Goal: Task Accomplishment & Management: Use online tool/utility

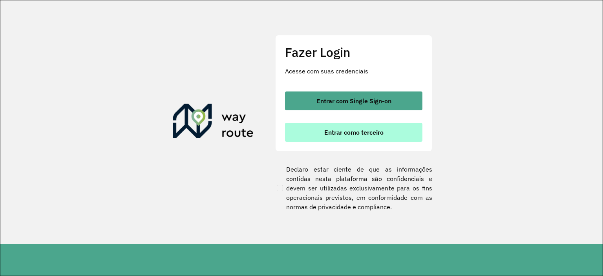
click at [344, 135] on span "Entrar como terceiro" at bounding box center [353, 132] width 59 height 6
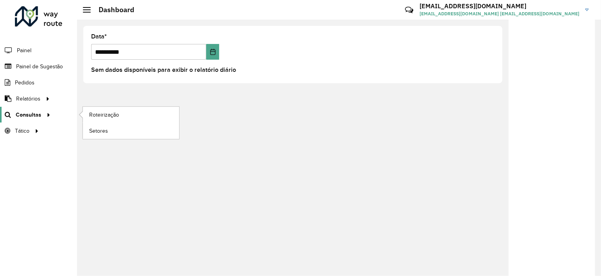
click at [33, 113] on span "Consultas" at bounding box center [29, 115] width 26 height 8
click at [99, 113] on span "Roteirização" at bounding box center [105, 115] width 32 height 8
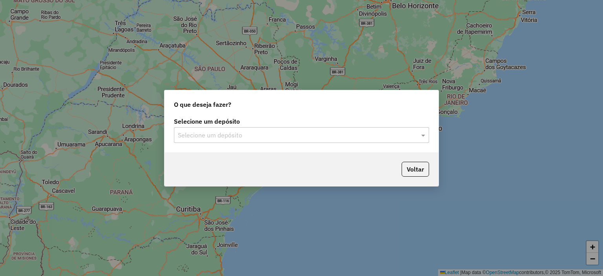
click at [244, 137] on input "text" at bounding box center [294, 135] width 232 height 9
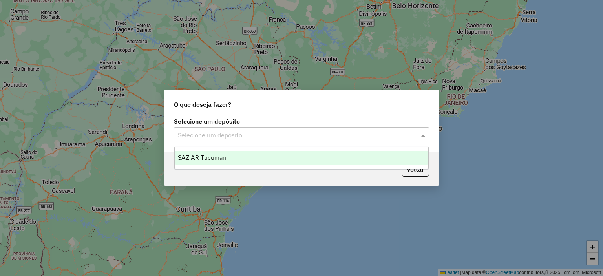
click at [247, 157] on div "SAZ AR Tucuman" at bounding box center [302, 157] width 254 height 13
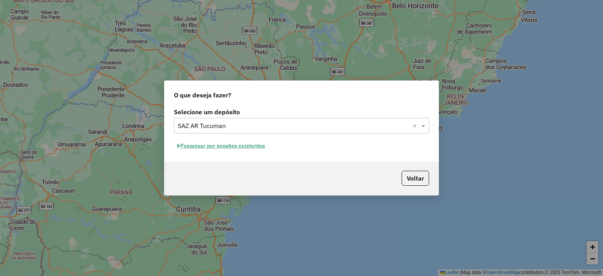
click at [234, 146] on button "Pesquisar por sessões existentes" at bounding box center [221, 146] width 95 height 12
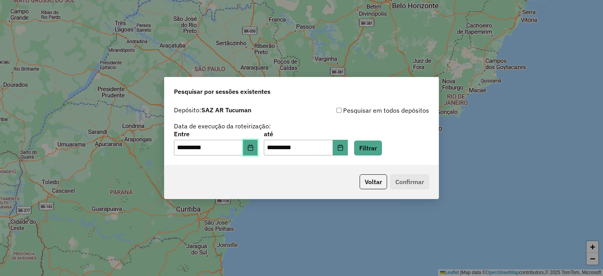
click at [250, 147] on button "Choose Date" at bounding box center [250, 148] width 15 height 16
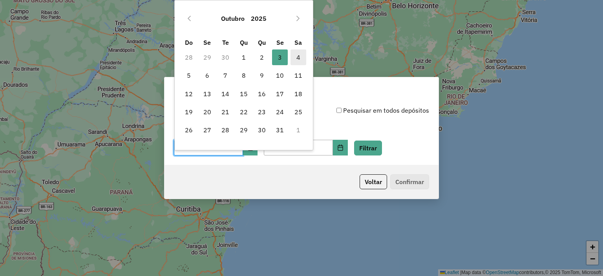
click at [298, 60] on span "4" at bounding box center [299, 57] width 16 height 16
type input "**********"
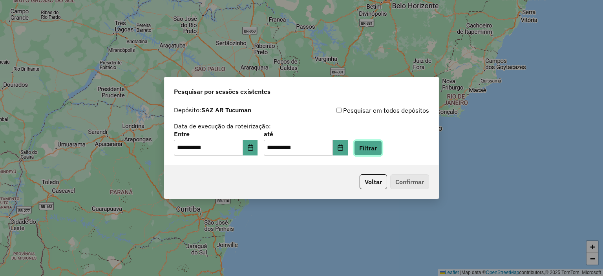
click at [382, 148] on button "Filtrar" at bounding box center [368, 148] width 28 height 15
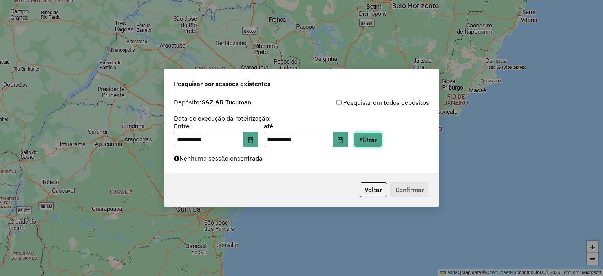
click at [379, 138] on button "Filtrar" at bounding box center [368, 139] width 28 height 15
click at [379, 136] on button "Filtrar" at bounding box center [368, 139] width 28 height 15
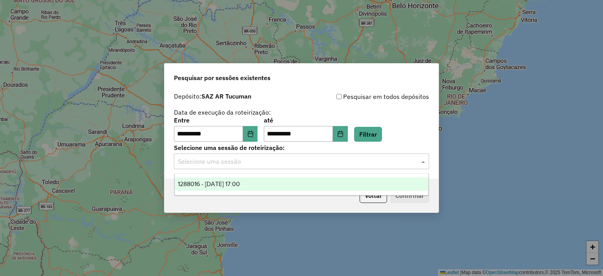
click at [295, 164] on input "text" at bounding box center [294, 161] width 232 height 9
click at [288, 180] on div "1288016 - 04/10/2025 17:00" at bounding box center [302, 183] width 254 height 13
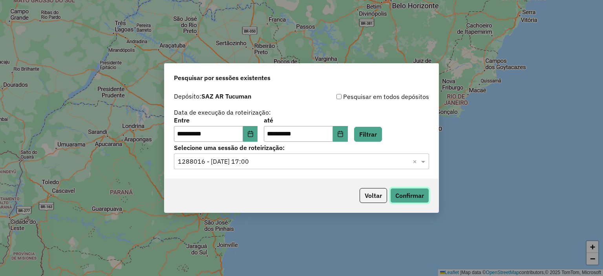
click at [402, 194] on button "Confirmar" at bounding box center [409, 195] width 39 height 15
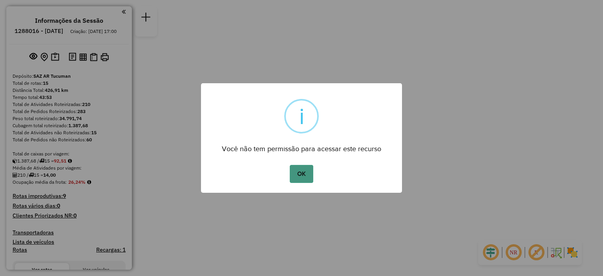
click at [294, 170] on button "OK" at bounding box center [301, 174] width 23 height 18
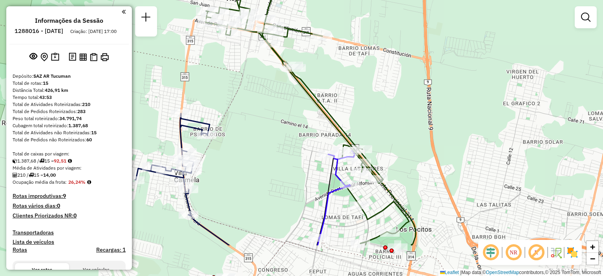
drag, startPoint x: 331, startPoint y: 173, endPoint x: 320, endPoint y: 114, distance: 59.4
click at [320, 114] on icon at bounding box center [311, 104] width 210 height 283
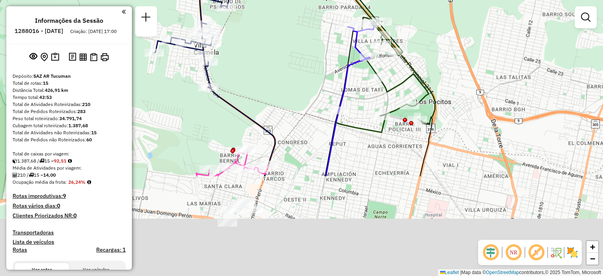
drag, startPoint x: 233, startPoint y: 201, endPoint x: 253, endPoint y: 73, distance: 129.1
click at [253, 73] on div "Janela de atendimento Grade de atendimento Capacidade Transportadoras Veículos …" at bounding box center [301, 138] width 603 height 276
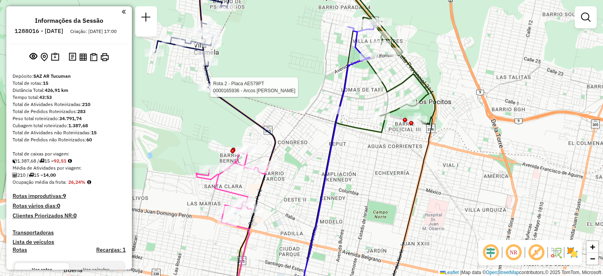
select select "**********"
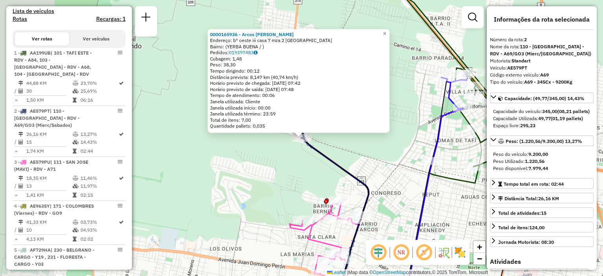
scroll to position [330, 0]
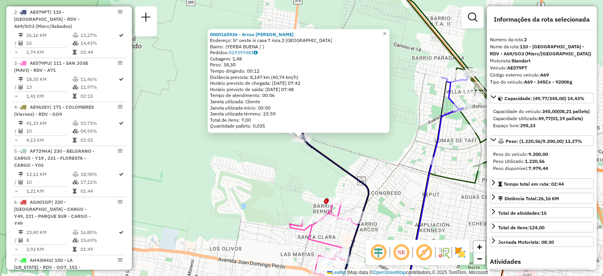
drag, startPoint x: 257, startPoint y: 180, endPoint x: 263, endPoint y: 184, distance: 7.6
click at [256, 180] on div "0000165936 - Arcos Hector Ruben Endereço: bº oeste iii casa 7 mza 2 villa carme…" at bounding box center [301, 138] width 603 height 276
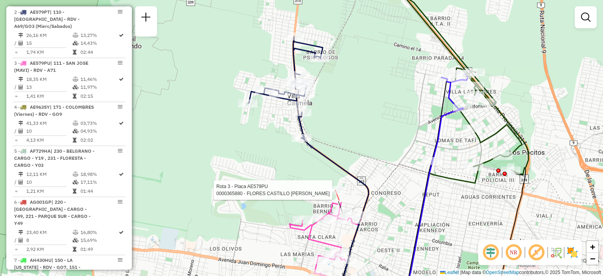
select select "**********"
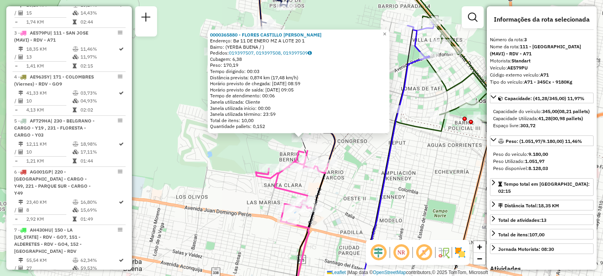
scroll to position [381, 0]
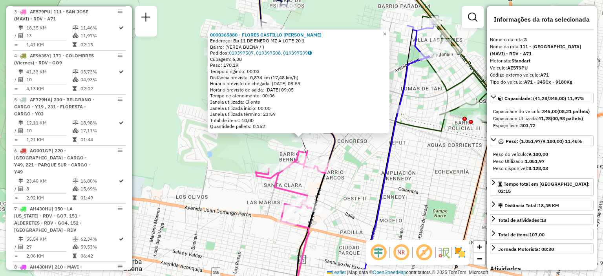
click at [225, 180] on div "0000365880 - FLORES CASTILLO MARIA ANGELICA Endereço: Bø 11 DE ENERO MZ A LOTE …" at bounding box center [301, 138] width 603 height 276
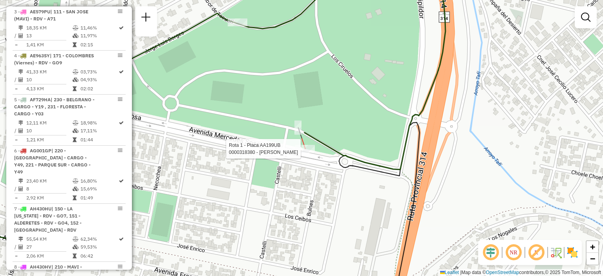
select select "**********"
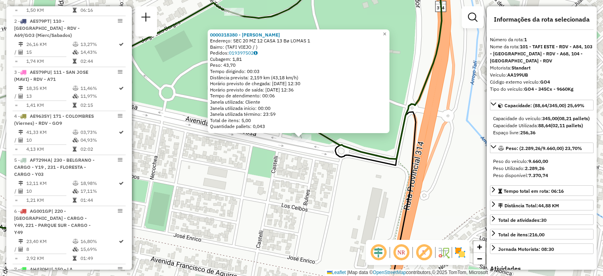
scroll to position [280, 0]
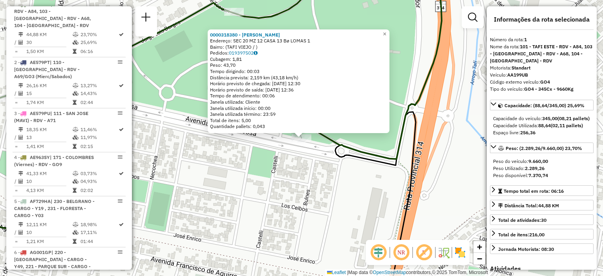
click at [302, 171] on div "0000318380 - ARAOZ MARIA PIA Endereço: SEC 20 MZ 12 CASA 13 Bø LOMAS 1 Bairro: …" at bounding box center [301, 138] width 603 height 276
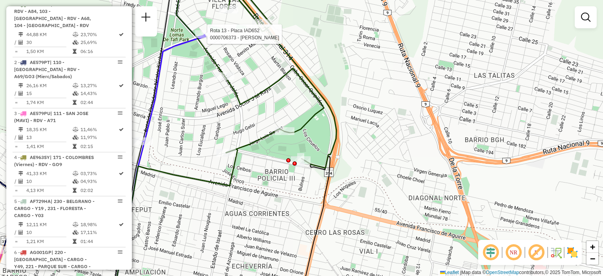
select select "**********"
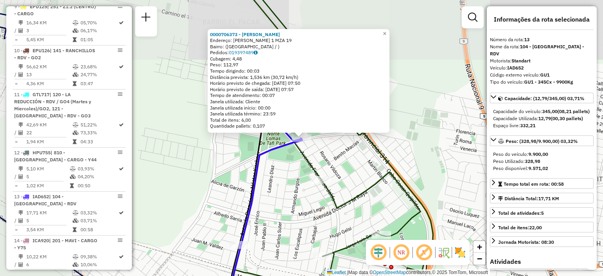
scroll to position [870, 0]
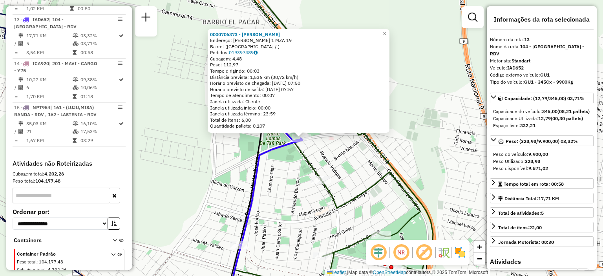
click at [279, 166] on div "0000706373 - GONZALEZ NORMA Endereço: RAUL RICARDO ALFONSIN 1 MZA 19 Bairro: (L…" at bounding box center [301, 138] width 603 height 276
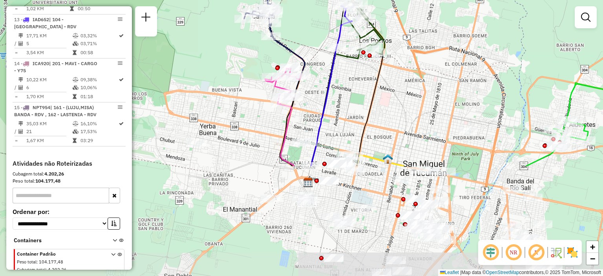
drag, startPoint x: 302, startPoint y: 216, endPoint x: 369, endPoint y: 78, distance: 153.8
click at [369, 78] on div "Janela de atendimento Grade de atendimento Capacidade Transportadoras Veículos …" at bounding box center [301, 138] width 603 height 276
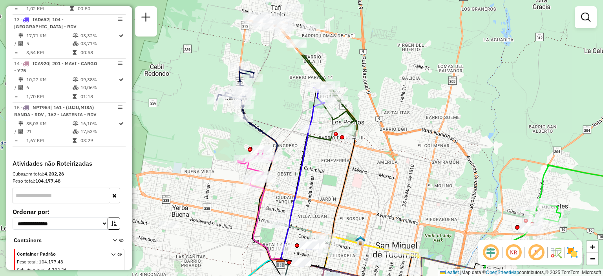
drag, startPoint x: 347, startPoint y: 81, endPoint x: 320, endPoint y: 163, distance: 86.5
click at [320, 163] on div "Janela de atendimento Grade de atendimento Capacidade Transportadoras Veículos …" at bounding box center [301, 138] width 603 height 276
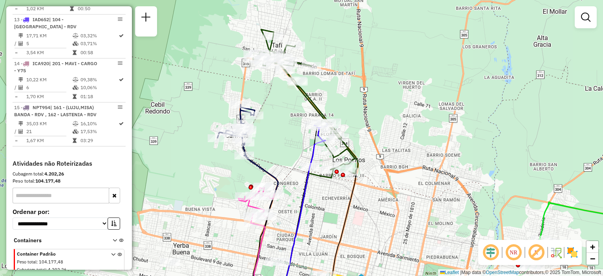
drag, startPoint x: 386, startPoint y: 89, endPoint x: 386, endPoint y: 126, distance: 37.7
click at [386, 126] on div "Janela de atendimento Grade de atendimento Capacidade Transportadoras Veículos …" at bounding box center [301, 138] width 603 height 276
select select "**********"
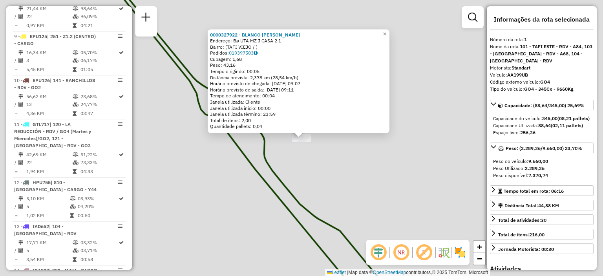
scroll to position [280, 0]
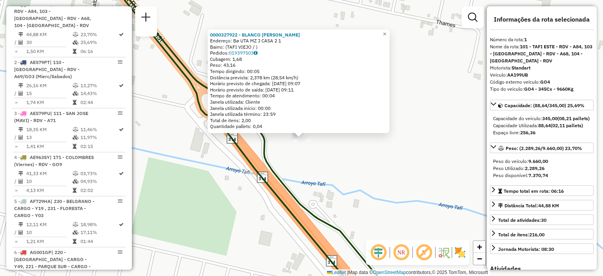
click at [287, 160] on div "0000327922 - BLANCO VALENTIN ROLANDO Endereço: Bø UTA MZ J CASA 2 1 Bairro: (TA…" at bounding box center [301, 138] width 603 height 276
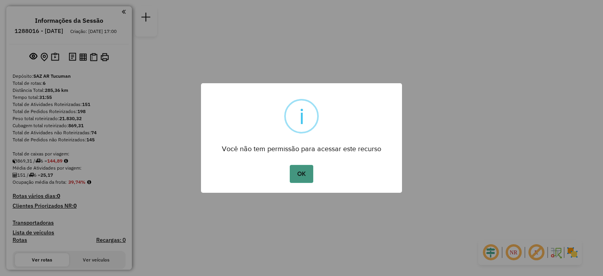
click at [300, 172] on button "OK" at bounding box center [301, 174] width 23 height 18
click at [302, 169] on button "OK" at bounding box center [301, 174] width 23 height 18
click at [307, 172] on button "OK" at bounding box center [301, 174] width 23 height 18
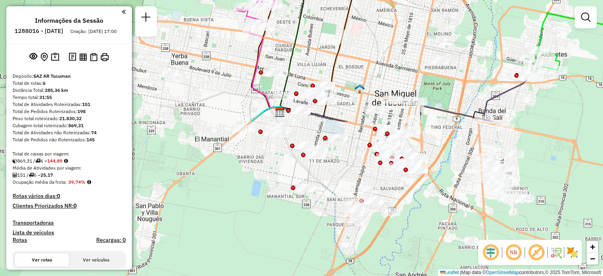
drag, startPoint x: 305, startPoint y: 198, endPoint x: 357, endPoint y: 16, distance: 189.5
click at [357, 16] on div "Janela de atendimento Grade de atendimento Capacidade Transportadoras Veículos …" at bounding box center [301, 138] width 603 height 276
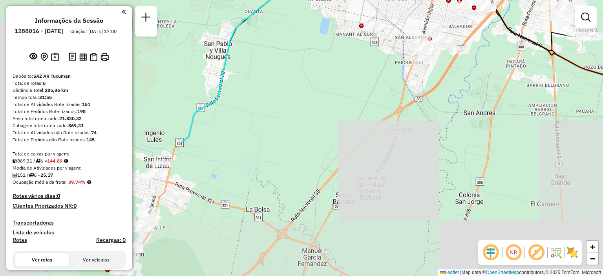
drag, startPoint x: 248, startPoint y: 236, endPoint x: 316, endPoint y: 74, distance: 175.9
click at [316, 74] on div "Janela de atendimento Grade de atendimento Capacidade Transportadoras Veículos …" at bounding box center [301, 138] width 603 height 276
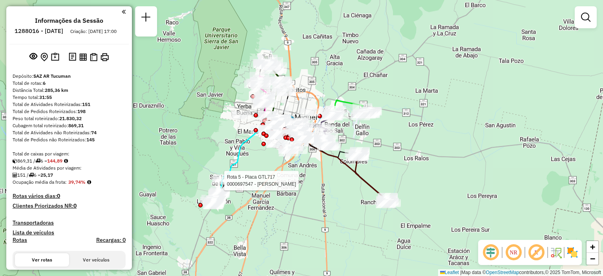
select select "**********"
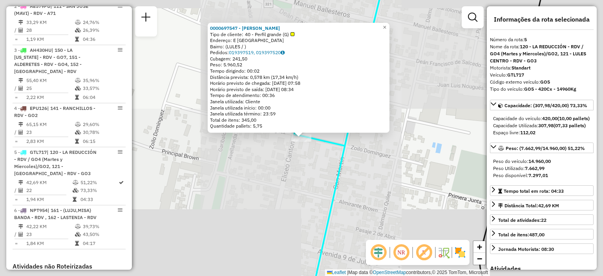
scroll to position [466, 0]
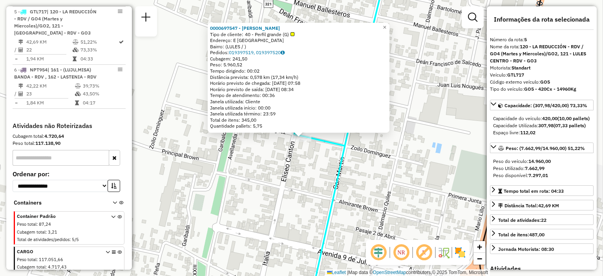
click at [276, 216] on div "0000697547 - RAMON CESAR Tipo de cliente: 40 - Perfil grande (G) Endereço: E CA…" at bounding box center [301, 138] width 603 height 276
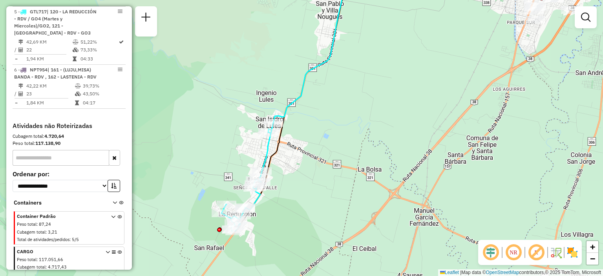
drag, startPoint x: 318, startPoint y: 216, endPoint x: 318, endPoint y: 144, distance: 72.2
click at [318, 144] on div "Janela de atendimento Grade de atendimento Capacidade Transportadoras Veículos …" at bounding box center [301, 138] width 603 height 276
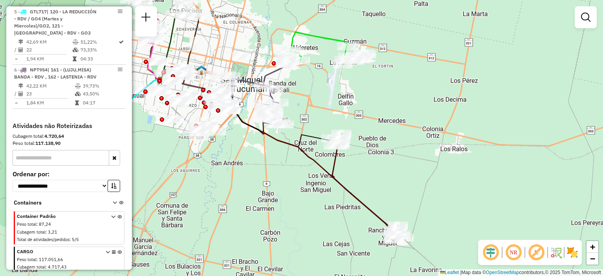
drag, startPoint x: 462, startPoint y: 119, endPoint x: 231, endPoint y: 165, distance: 235.4
click at [231, 165] on div "Janela de atendimento Grade de atendimento Capacidade Transportadoras Veículos …" at bounding box center [301, 138] width 603 height 276
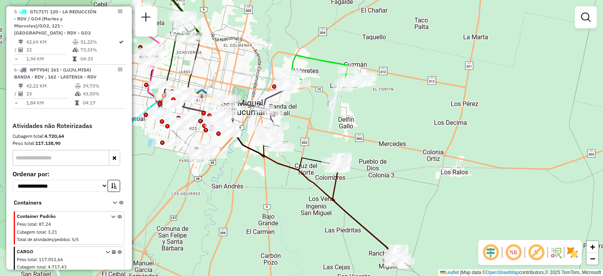
drag, startPoint x: 275, startPoint y: 159, endPoint x: 275, endPoint y: 182, distance: 23.2
click at [275, 182] on div "Janela de atendimento Grade de atendimento Capacidade Transportadoras Veículos …" at bounding box center [301, 138] width 603 height 276
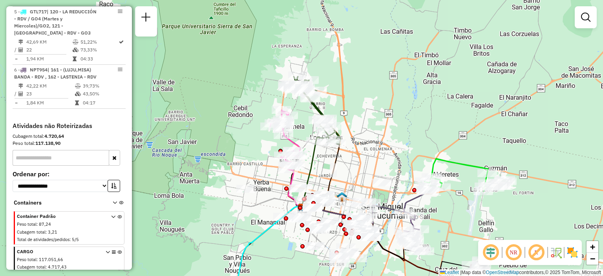
drag, startPoint x: 231, startPoint y: 47, endPoint x: 371, endPoint y: 151, distance: 174.8
click at [371, 151] on div "Janela de atendimento Grade de atendimento Capacidade Transportadoras Veículos …" at bounding box center [301, 138] width 603 height 276
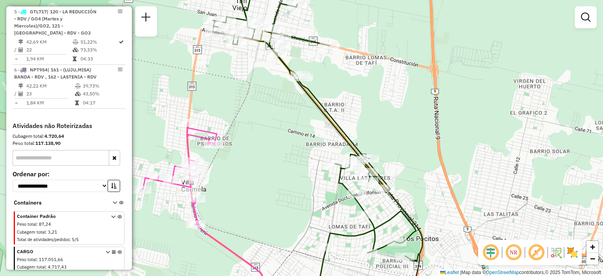
drag, startPoint x: 303, startPoint y: 162, endPoint x: 305, endPoint y: 153, distance: 9.4
click at [305, 153] on div "Janela de atendimento Grade de atendimento Capacidade Transportadoras Veículos …" at bounding box center [301, 138] width 603 height 276
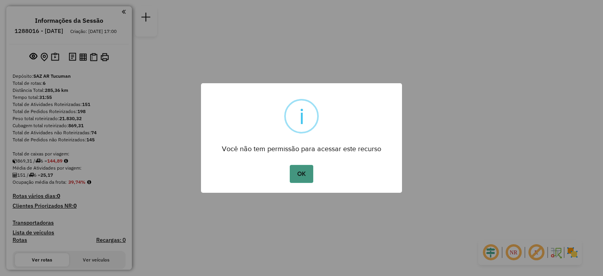
click at [305, 172] on button "OK" at bounding box center [301, 174] width 23 height 18
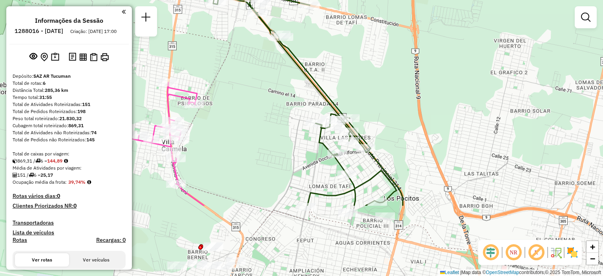
drag, startPoint x: 285, startPoint y: 165, endPoint x: 358, endPoint y: 67, distance: 122.1
click at [358, 67] on div "Janela de atendimento Grade de atendimento Capacidade Transportadoras Veículos …" at bounding box center [301, 138] width 603 height 276
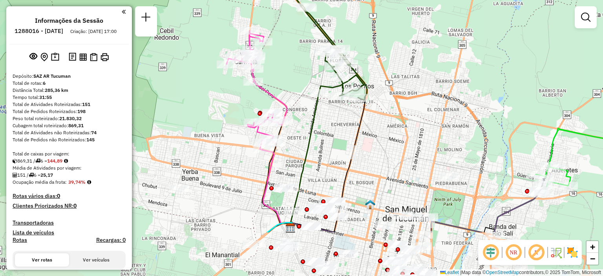
drag, startPoint x: 317, startPoint y: 190, endPoint x: 360, endPoint y: 119, distance: 82.6
click at [360, 119] on icon at bounding box center [328, 164] width 75 height 135
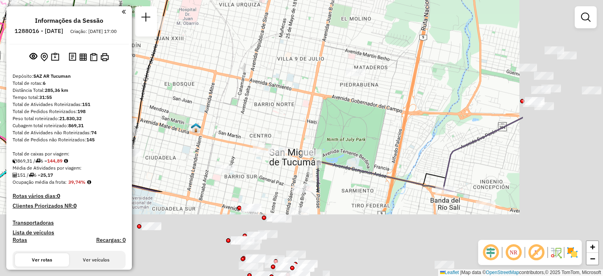
drag, startPoint x: 408, startPoint y: 207, endPoint x: 253, endPoint y: 91, distance: 194.1
click at [252, 86] on div "Janela de atendimento Grade de atendimento Capacidade Transportadoras Veículos …" at bounding box center [301, 138] width 603 height 276
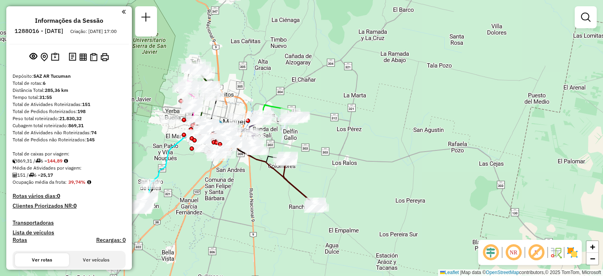
drag, startPoint x: 378, startPoint y: 212, endPoint x: 212, endPoint y: 170, distance: 171.3
click at [212, 170] on div "Janela de atendimento Grade de atendimento Capacidade Transportadoras Veículos …" at bounding box center [301, 138] width 603 height 276
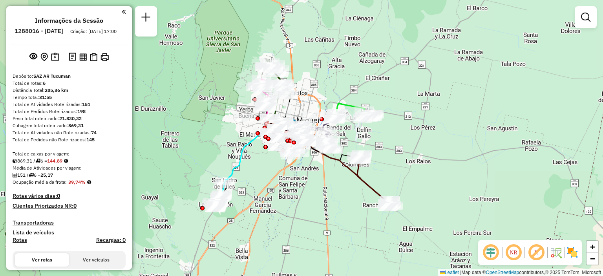
drag, startPoint x: 238, startPoint y: 99, endPoint x: 312, endPoint y: 97, distance: 73.8
click at [312, 97] on div "Janela de atendimento Grade de atendimento Capacidade Transportadoras Veículos …" at bounding box center [301, 138] width 603 height 276
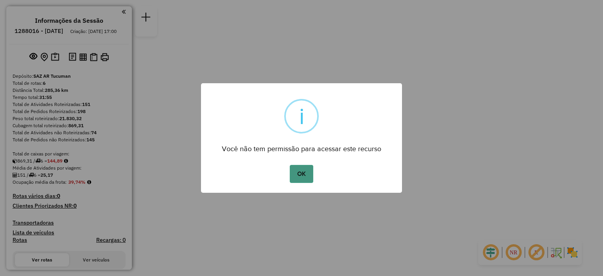
click at [301, 177] on button "OK" at bounding box center [301, 174] width 23 height 18
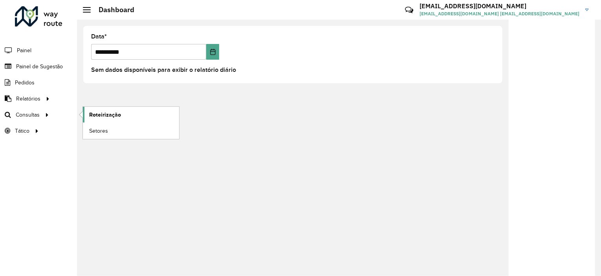
click at [105, 113] on span "Roteirização" at bounding box center [105, 115] width 32 height 8
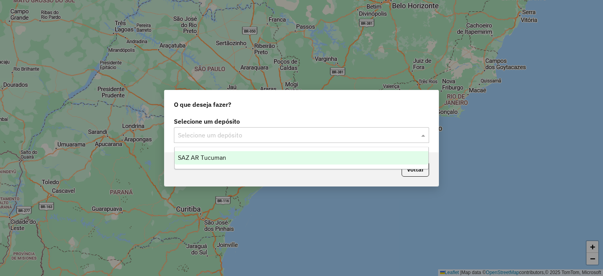
click at [245, 135] on input "text" at bounding box center [294, 135] width 232 height 9
click at [238, 155] on div "SAZ AR Tucuman" at bounding box center [302, 157] width 254 height 13
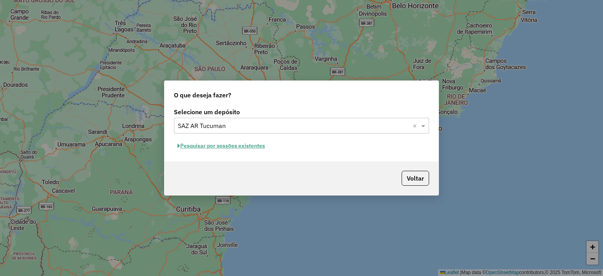
click at [234, 148] on button "Pesquisar por sessões existentes" at bounding box center [221, 146] width 95 height 12
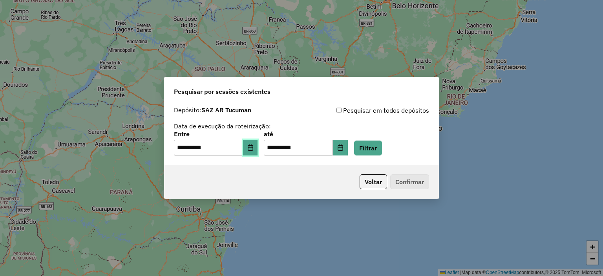
click at [253, 147] on icon "Choose Date" at bounding box center [250, 147] width 5 height 6
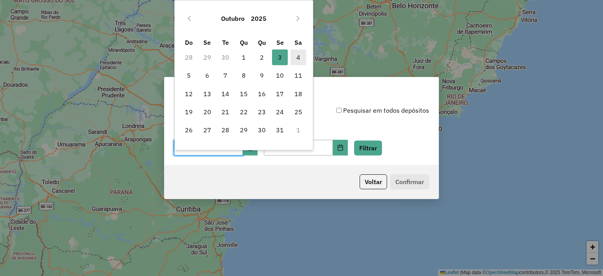
click at [294, 58] on span "4" at bounding box center [299, 57] width 16 height 16
type input "**********"
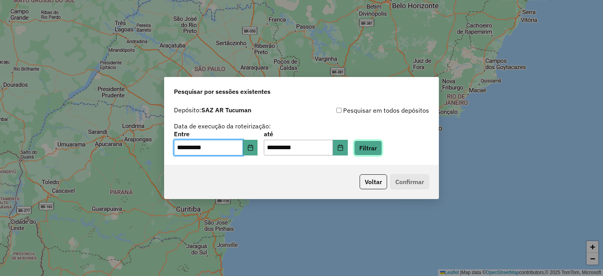
click at [377, 144] on button "Filtrar" at bounding box center [368, 148] width 28 height 15
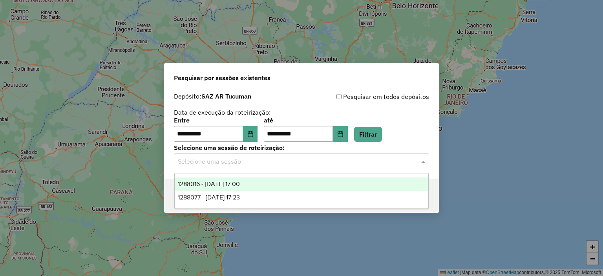
click at [258, 160] on input "text" at bounding box center [294, 161] width 232 height 9
click at [240, 187] on span "1288016 - 04/10/2025 17:00" at bounding box center [209, 184] width 62 height 7
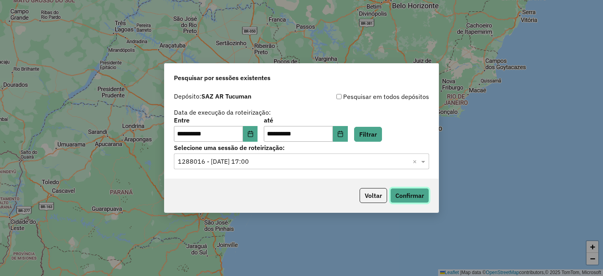
click at [403, 193] on button "Confirmar" at bounding box center [409, 195] width 39 height 15
